Goal: Information Seeking & Learning: Check status

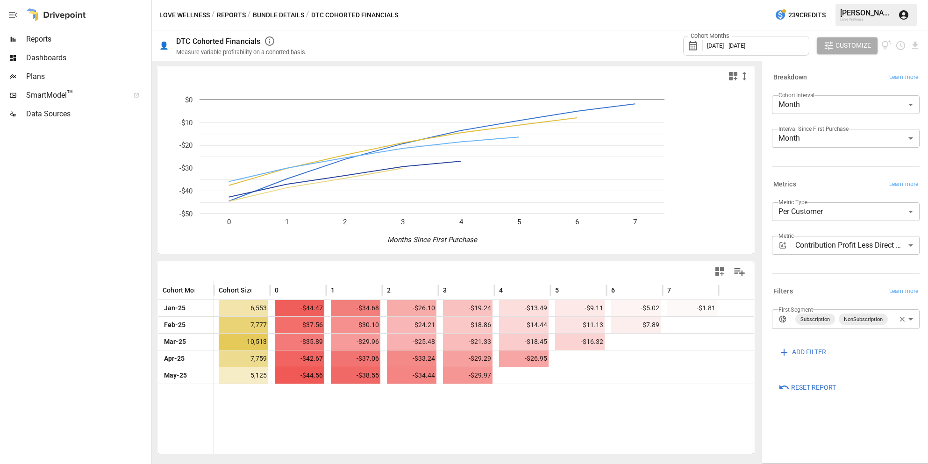
click at [52, 61] on span "Dashboards" at bounding box center [87, 57] width 123 height 11
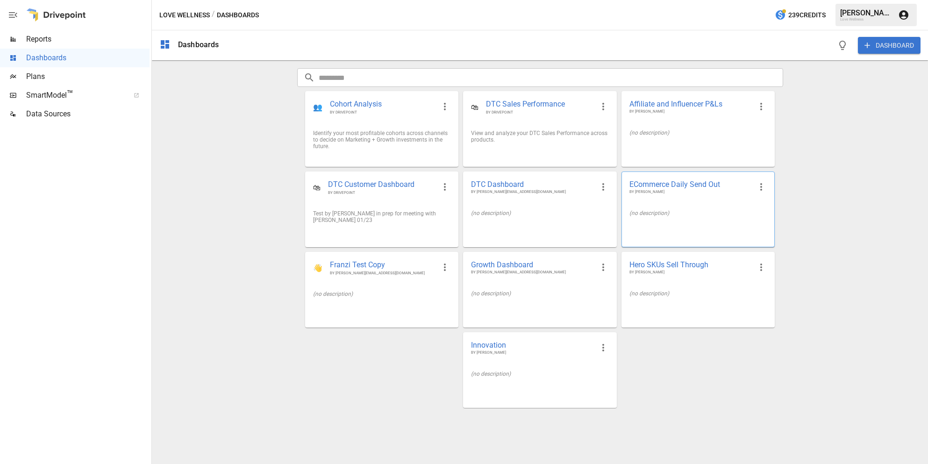
click at [688, 187] on span "ECommerce Daily Send Out" at bounding box center [690, 184] width 122 height 10
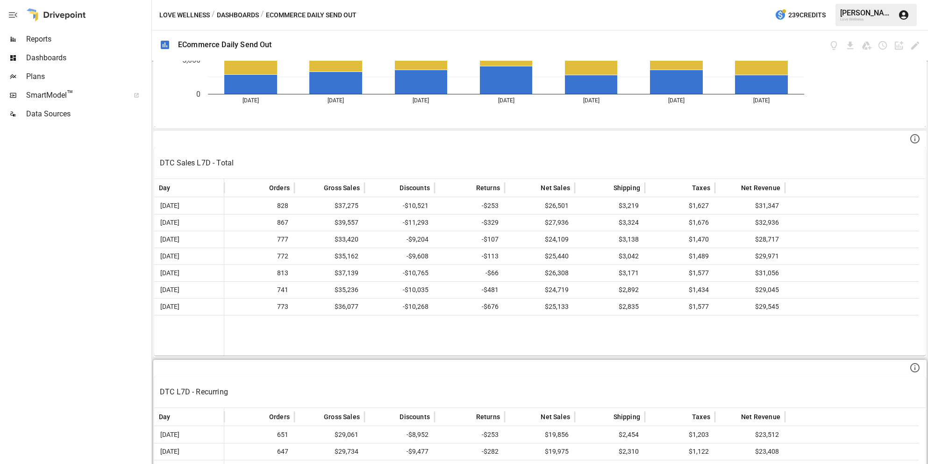
scroll to position [234, 0]
click at [242, 161] on p "DTC Sales L7D - Total" at bounding box center [540, 163] width 760 height 11
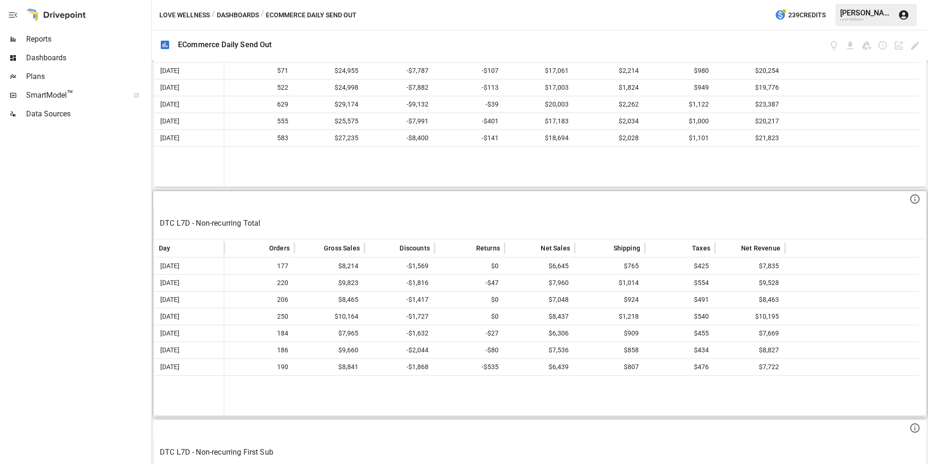
scroll to position [633, 0]
click at [303, 212] on div "DTC L7D - Non-recurring Total" at bounding box center [539, 222] width 771 height 31
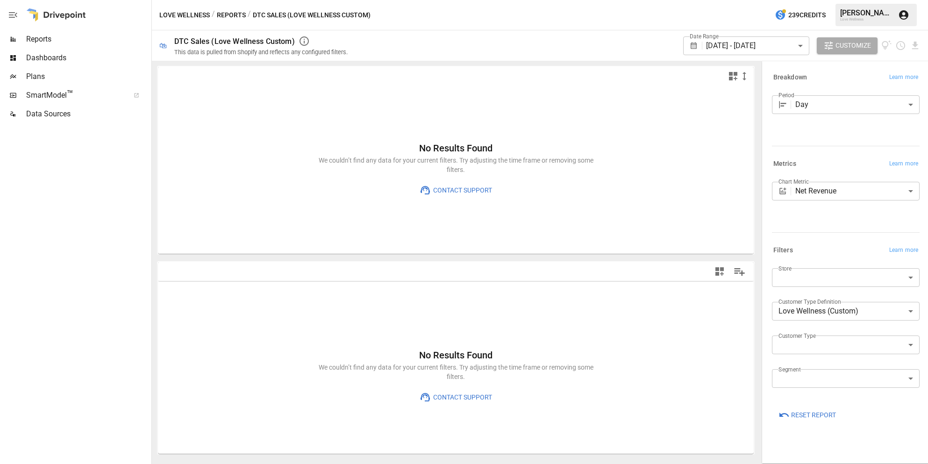
type input "*********"
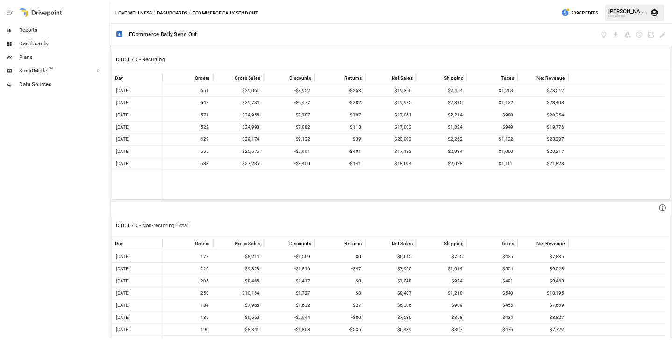
scroll to position [714, 0]
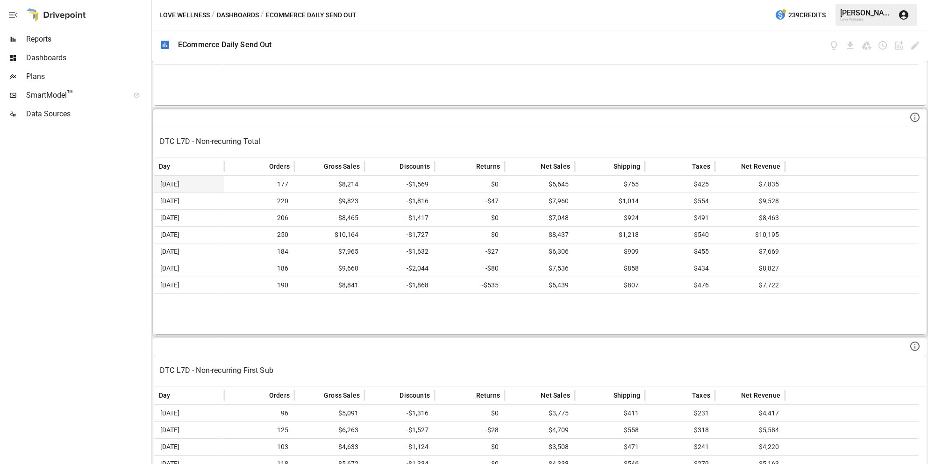
click at [282, 183] on span "177" at bounding box center [259, 184] width 61 height 16
